Goal: Information Seeking & Learning: Find specific fact

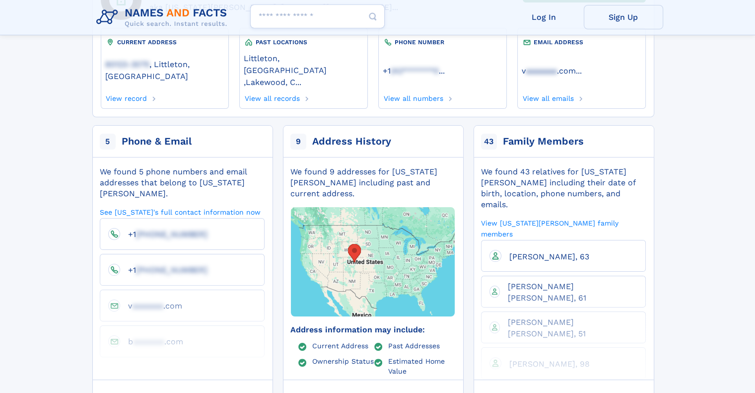
scroll to position [149, 0]
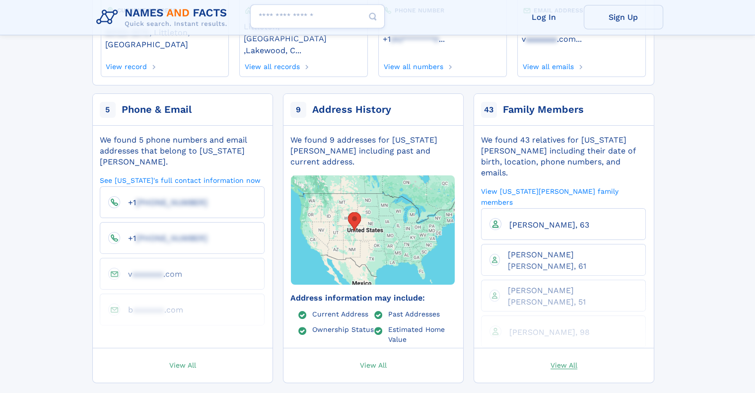
click at [570, 360] on span "View All" at bounding box center [564, 364] width 27 height 9
click at [535, 250] on span "[PERSON_NAME] [PERSON_NAME], 61" at bounding box center [547, 260] width 78 height 20
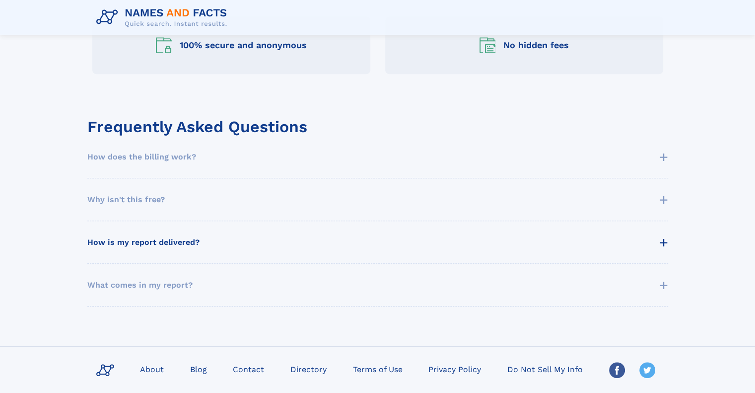
scroll to position [596, 0]
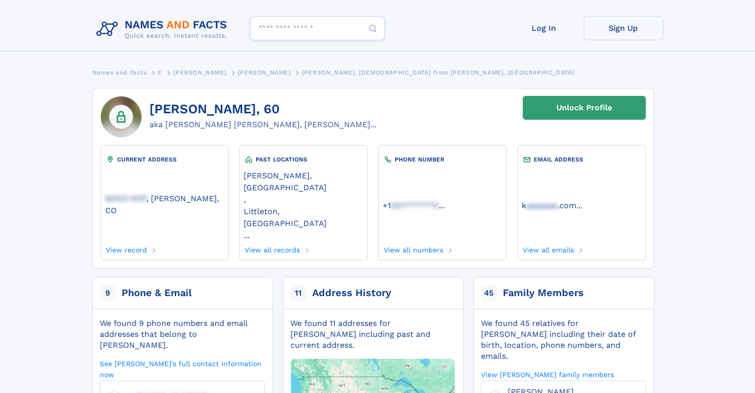
click at [549, 387] on span "Kristi Michelle Elmore, 51" at bounding box center [547, 397] width 78 height 20
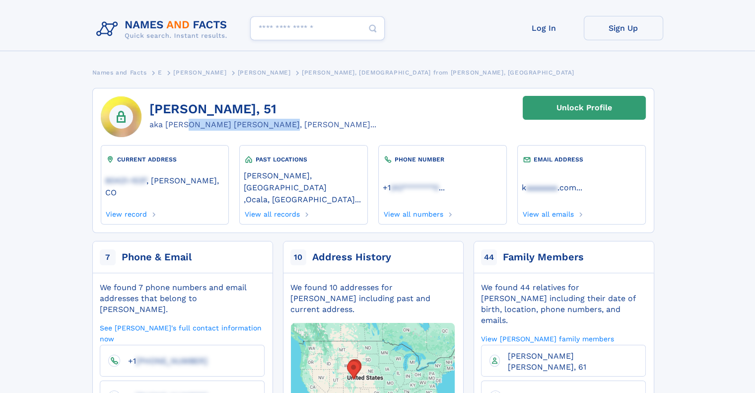
drag, startPoint x: 163, startPoint y: 125, endPoint x: 250, endPoint y: 129, distance: 87.0
click at [250, 129] on div "aka [PERSON_NAME] [PERSON_NAME], [PERSON_NAME]..." at bounding box center [263, 125] width 227 height 12
click at [267, 134] on div "[PERSON_NAME], 51 aka [PERSON_NAME] [PERSON_NAME], [PERSON_NAME]..." at bounding box center [263, 116] width 227 height 41
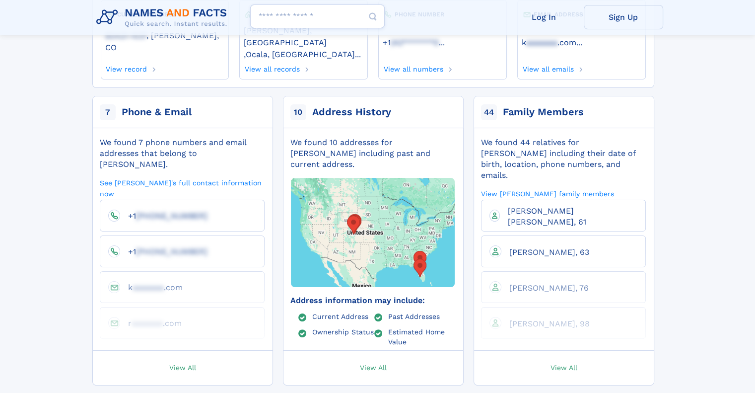
scroll to position [199, 0]
